Goal: Navigation & Orientation: Find specific page/section

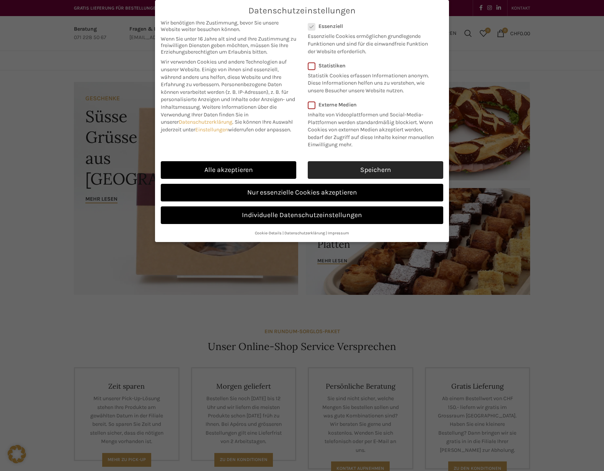
click at [342, 172] on link "Speichern" at bounding box center [376, 170] width 136 height 18
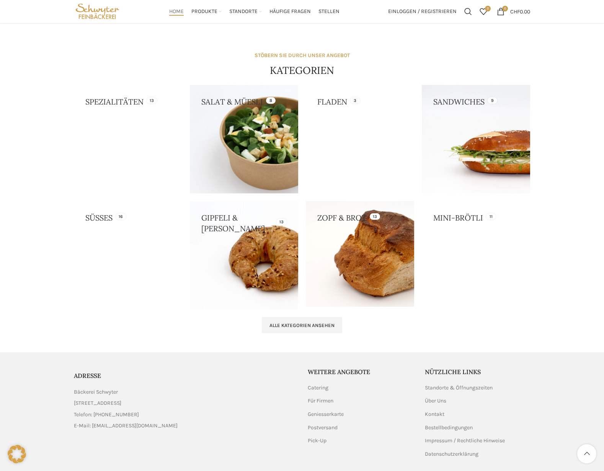
scroll to position [622, 0]
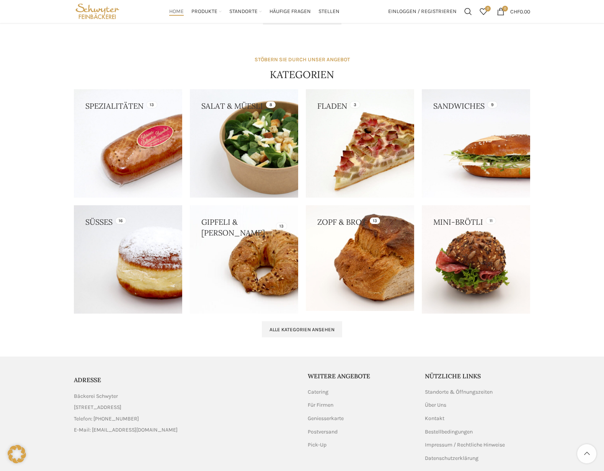
click at [149, 275] on link at bounding box center [128, 259] width 108 height 108
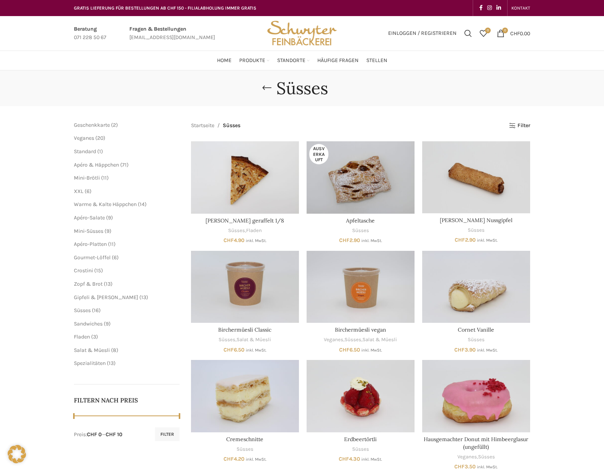
click at [108, 360] on span "13 13 Produkte" at bounding box center [111, 363] width 10 height 7
click at [101, 362] on span "Spezialitäten" at bounding box center [90, 363] width 32 height 7
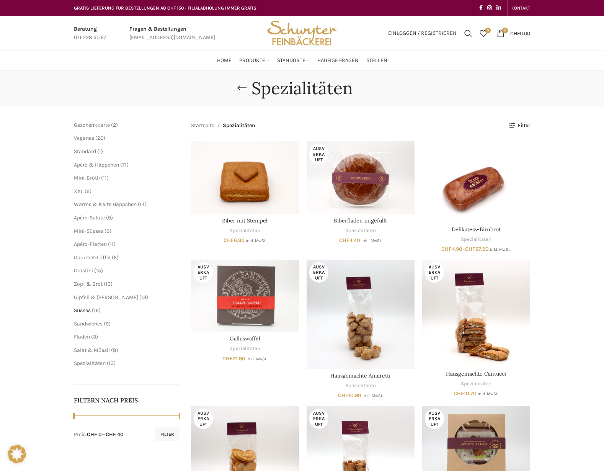
click at [88, 308] on span "Süsses" at bounding box center [82, 310] width 17 height 7
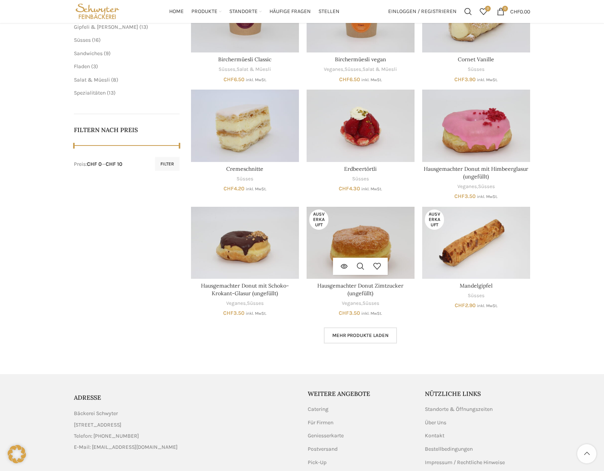
scroll to position [318, 0]
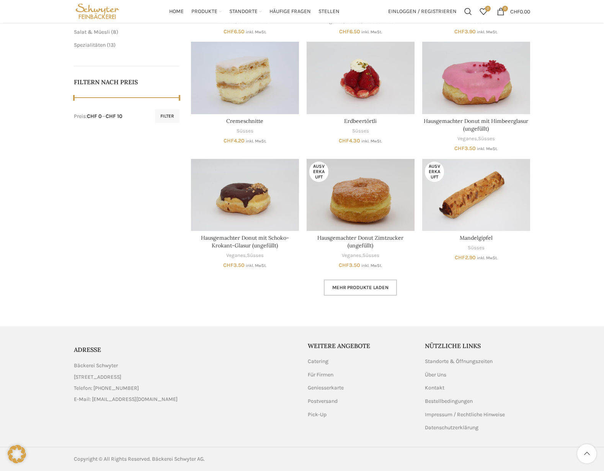
click at [373, 291] on link "Mehr Produkte laden" at bounding box center [360, 288] width 73 height 16
